Goal: Task Accomplishment & Management: Complete application form

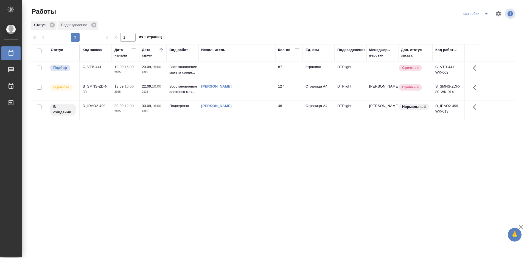
click at [98, 66] on div "C_VTB-441" at bounding box center [96, 66] width 26 height 5
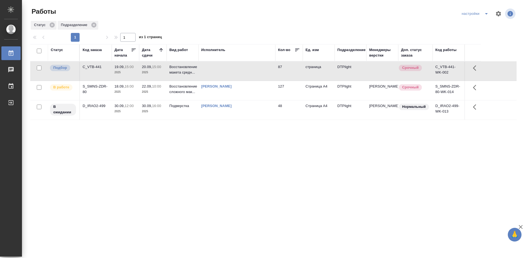
click at [98, 66] on div "C_VTB-441" at bounding box center [96, 66] width 26 height 5
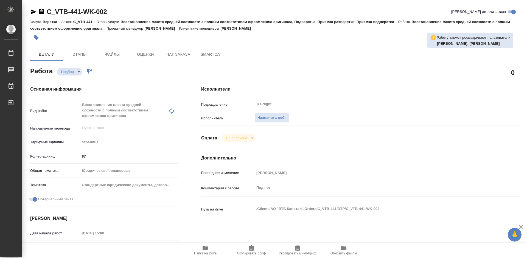
click at [208, 249] on icon "button" at bounding box center [205, 248] width 5 height 4
type textarea "x"
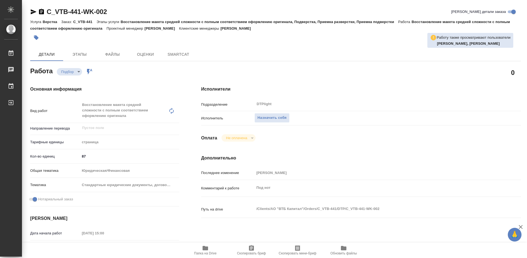
type textarea "x"
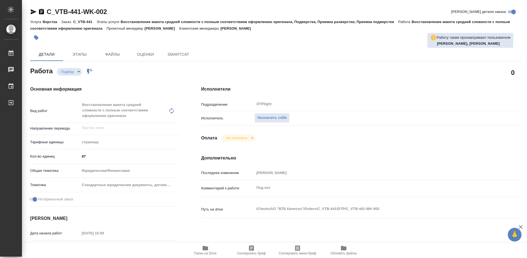
type textarea "x"
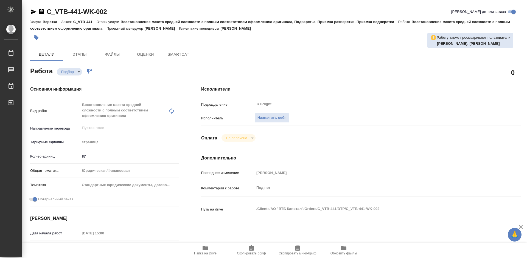
type textarea "x"
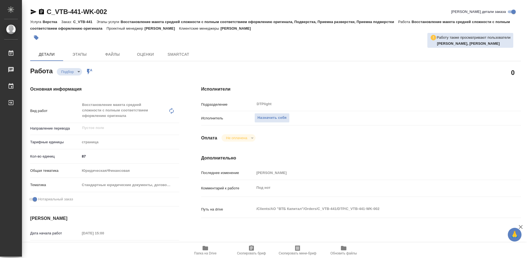
type textarea "x"
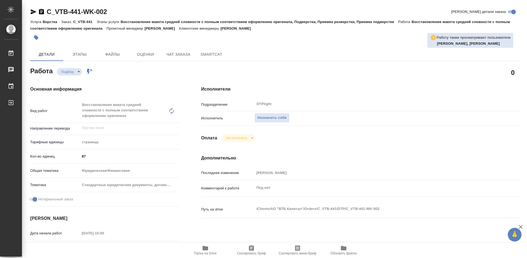
type textarea "x"
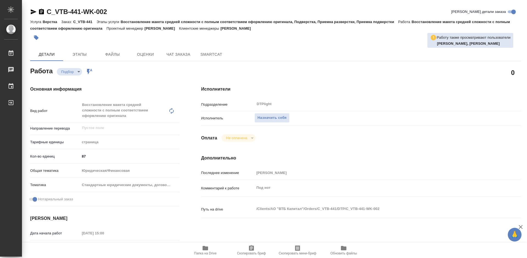
type textarea "x"
